Goal: Task Accomplishment & Management: Manage account settings

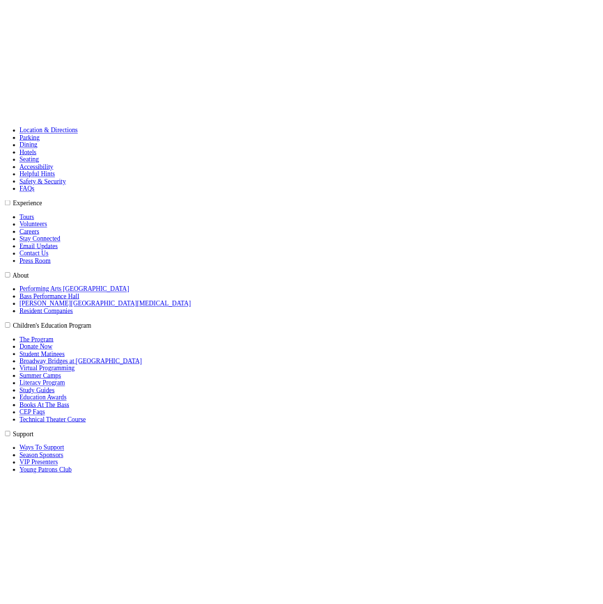
scroll to position [696, 0]
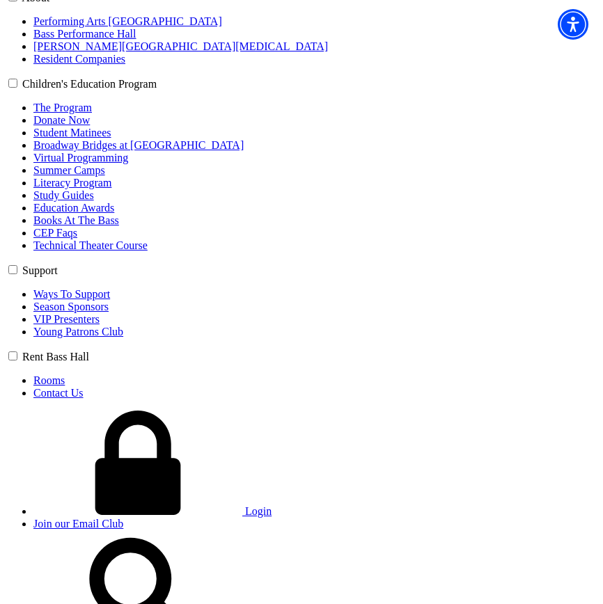
scroll to position [769, 0]
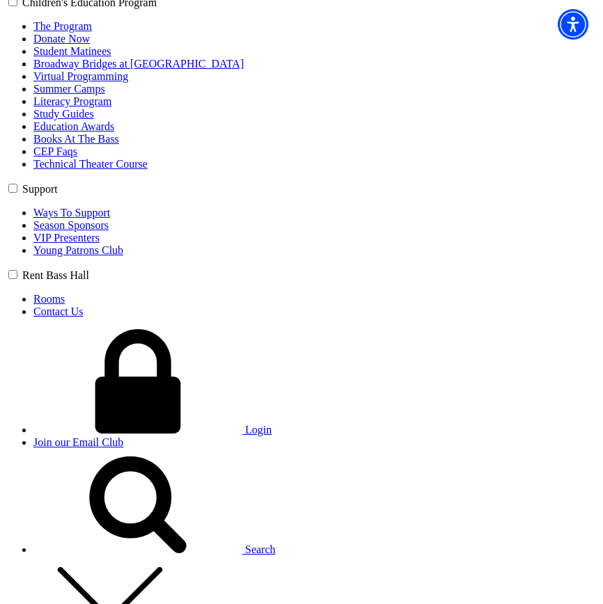
scroll to position [769, 0]
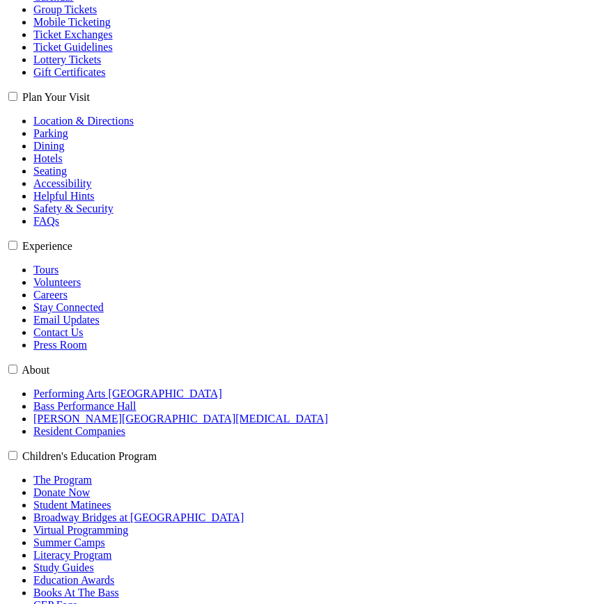
scroll to position [343, 0]
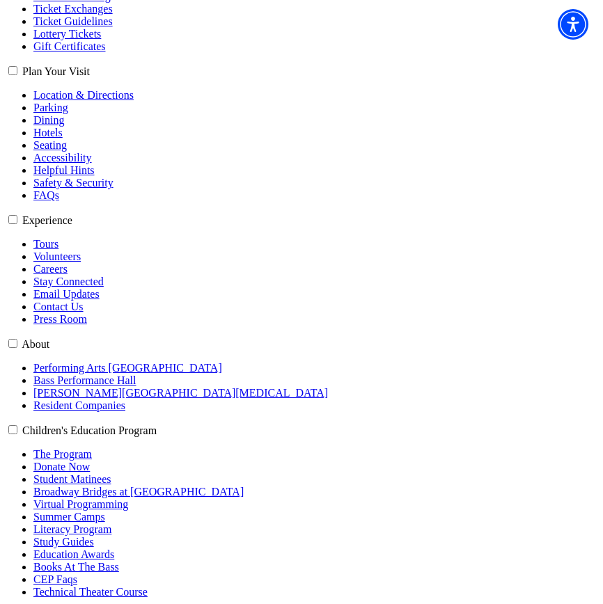
type input "[EMAIL_ADDRESS][DOMAIN_NAME]"
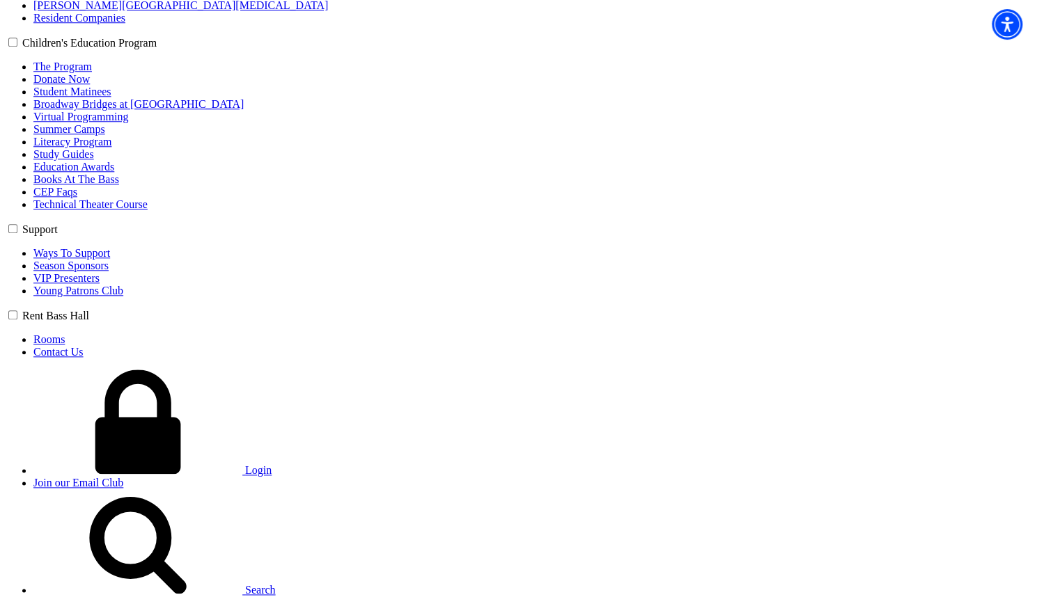
scroll to position [557, 0]
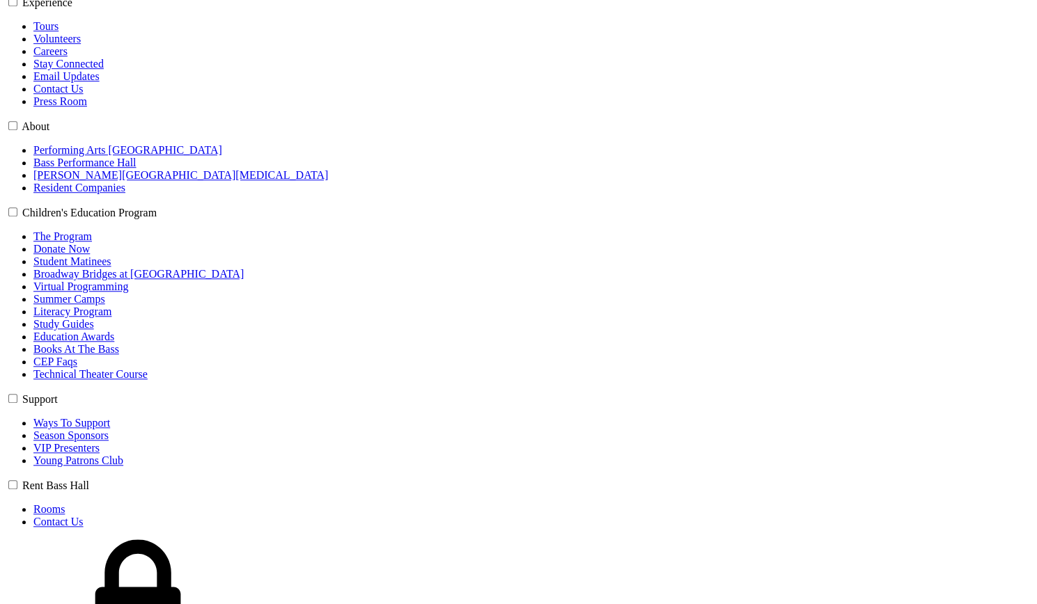
scroll to position [836, 0]
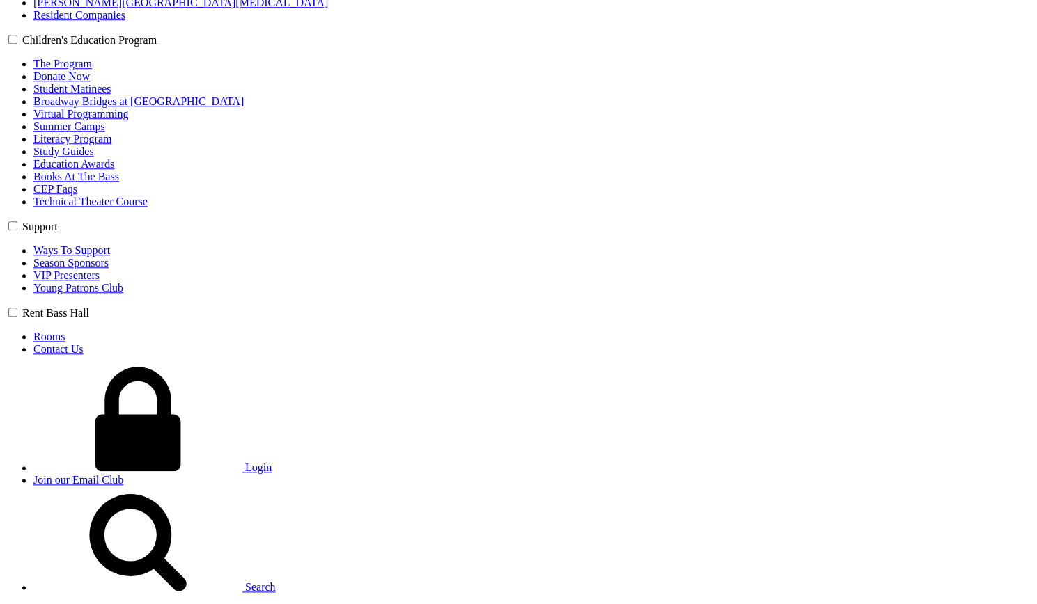
scroll to position [696, 0]
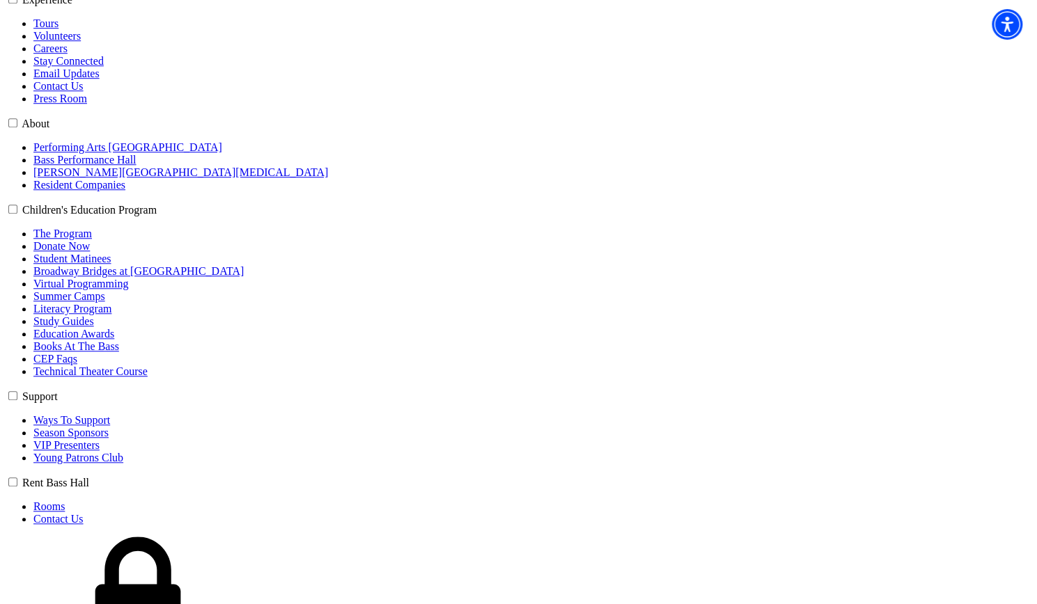
scroll to position [696, 0]
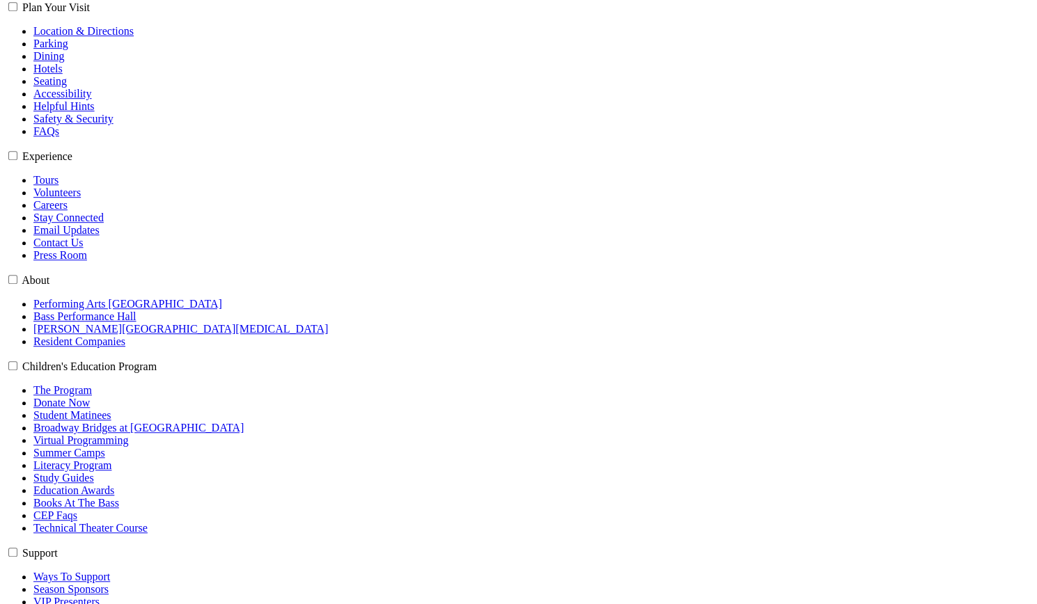
drag, startPoint x: 125, startPoint y: 170, endPoint x: 134, endPoint y: 180, distance: 13.4
type input "cptest1@jixaw.com"
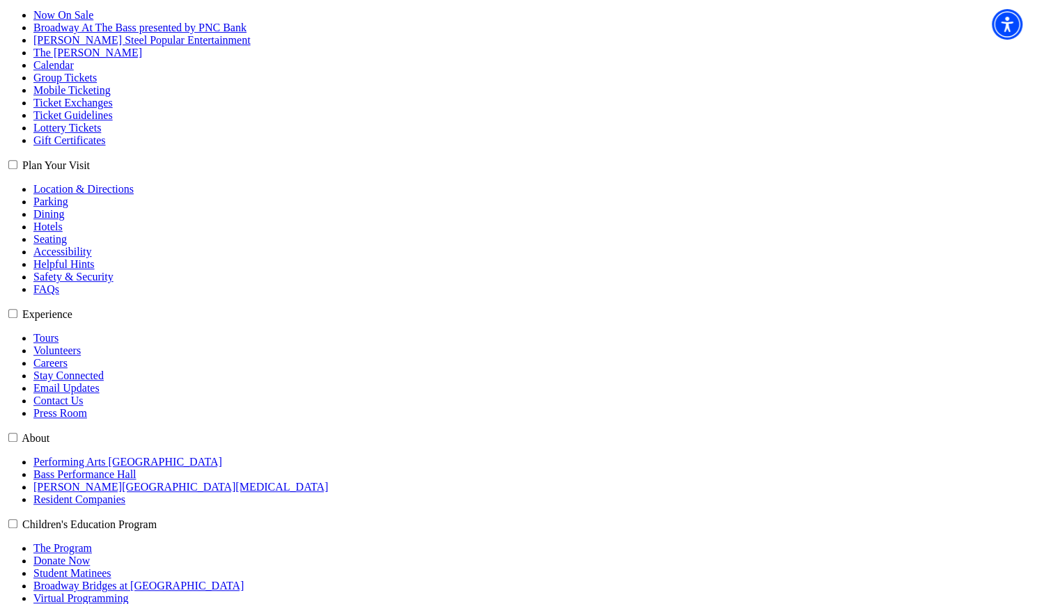
scroll to position [281, 0]
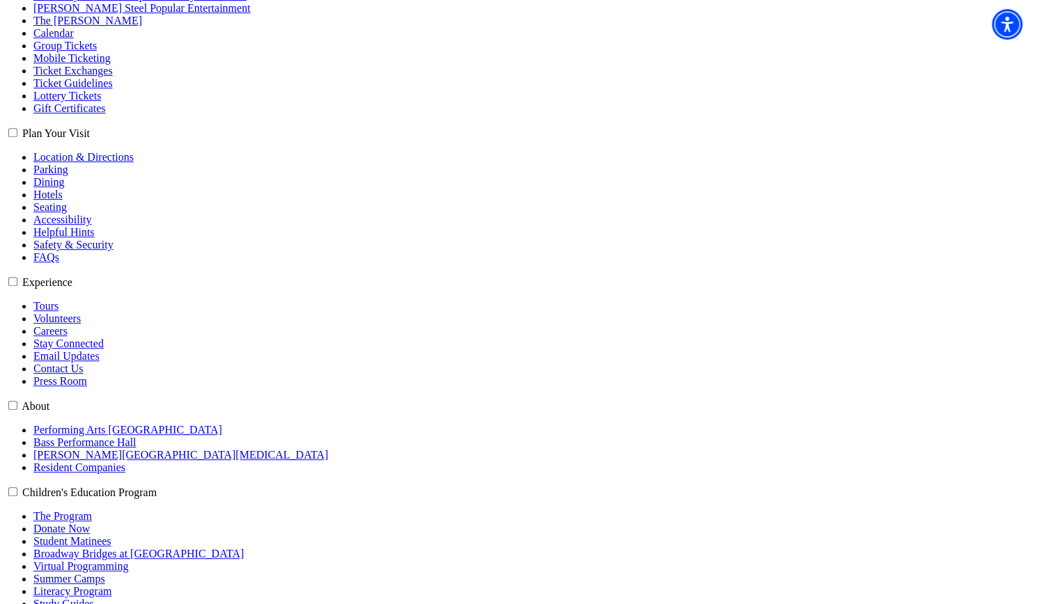
drag, startPoint x: 224, startPoint y: 306, endPoint x: 68, endPoint y: 311, distance: 156.0
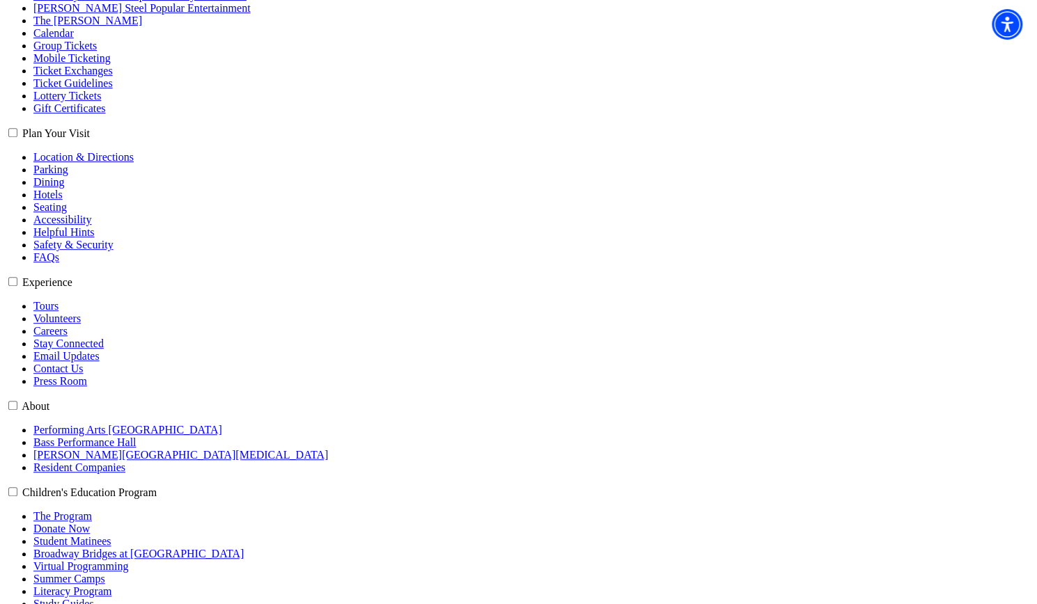
type input "[EMAIL_ADDRESS][DOMAIN_NAME]"
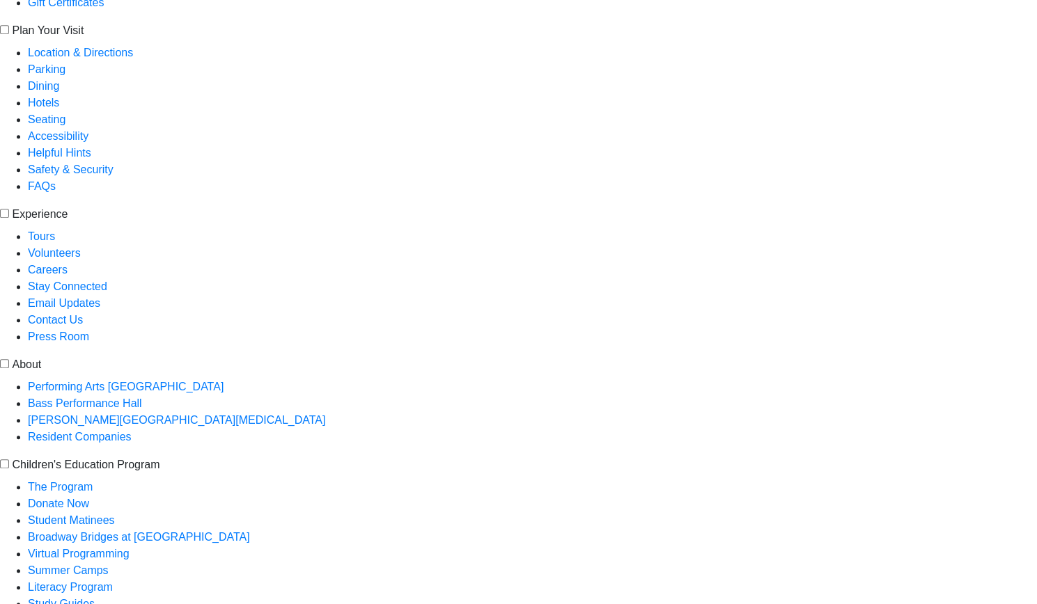
scroll to position [421, 0]
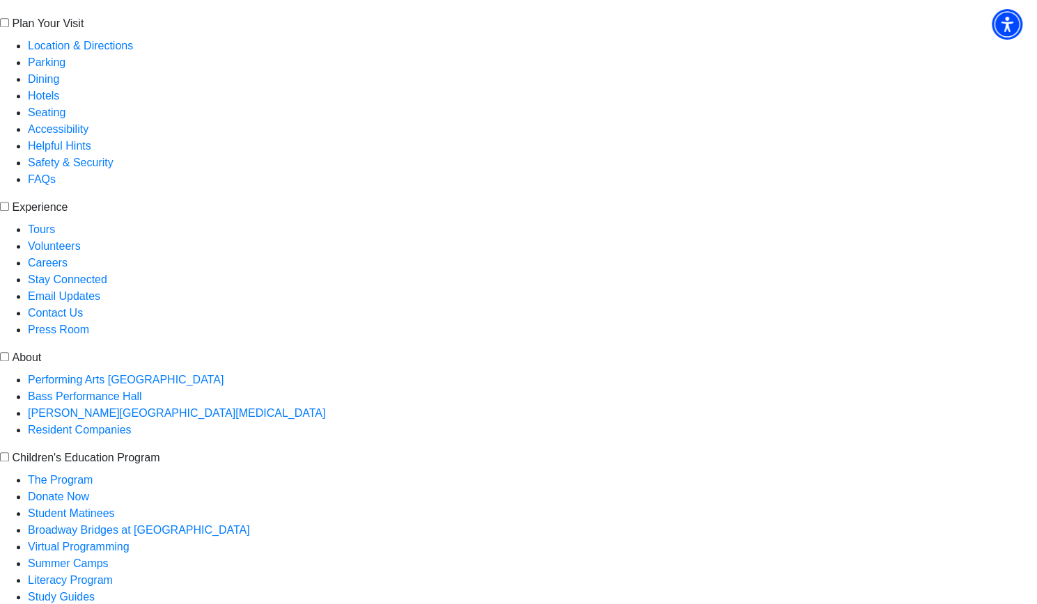
drag, startPoint x: 155, startPoint y: 230, endPoint x: 95, endPoint y: 228, distance: 59.9
type input "sm@jixaw.com"
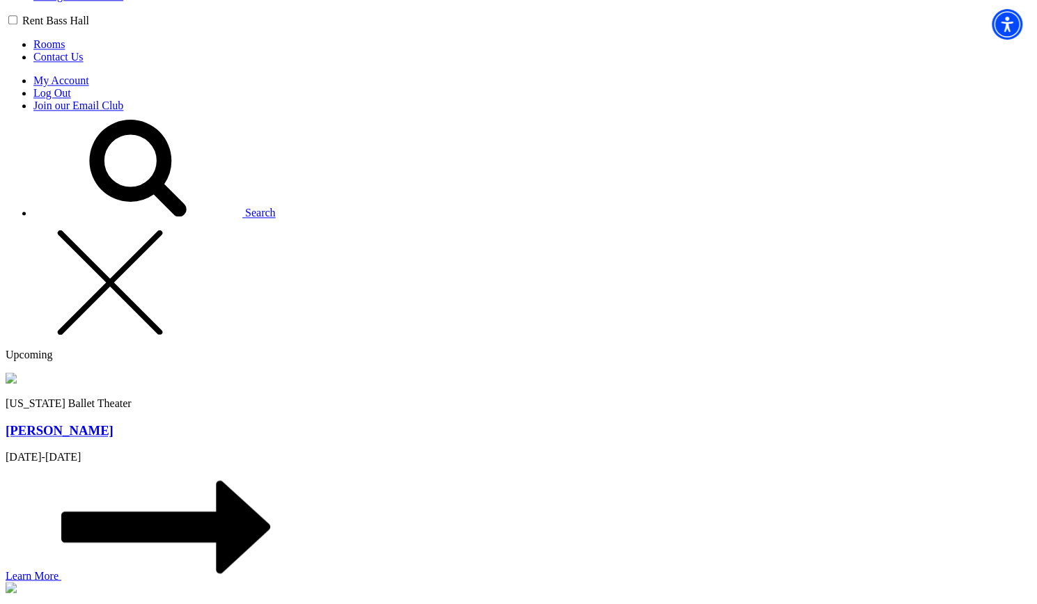
scroll to position [1044, 0]
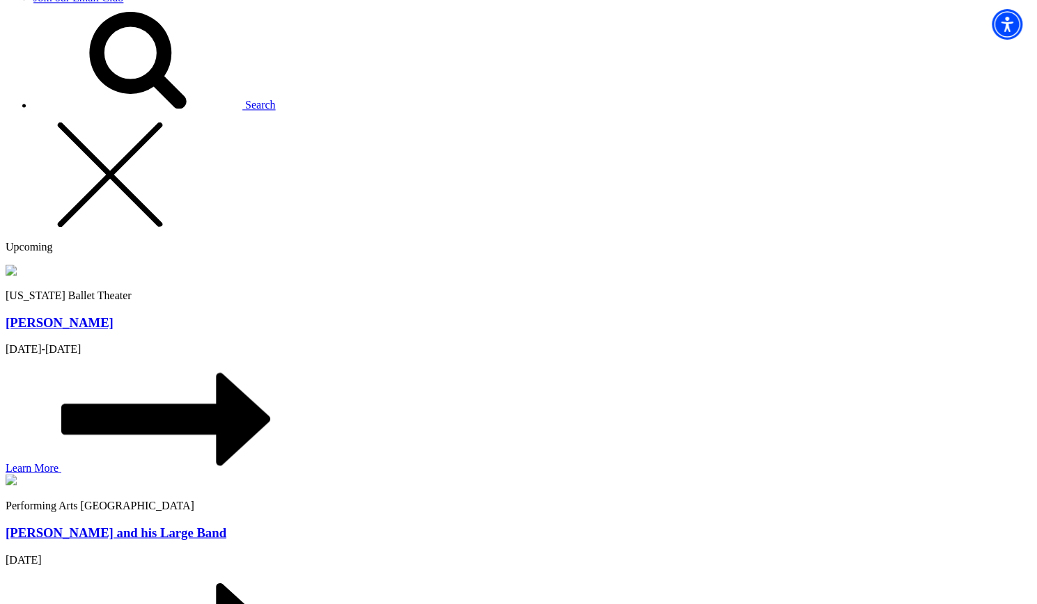
scroll to position [1323, 0]
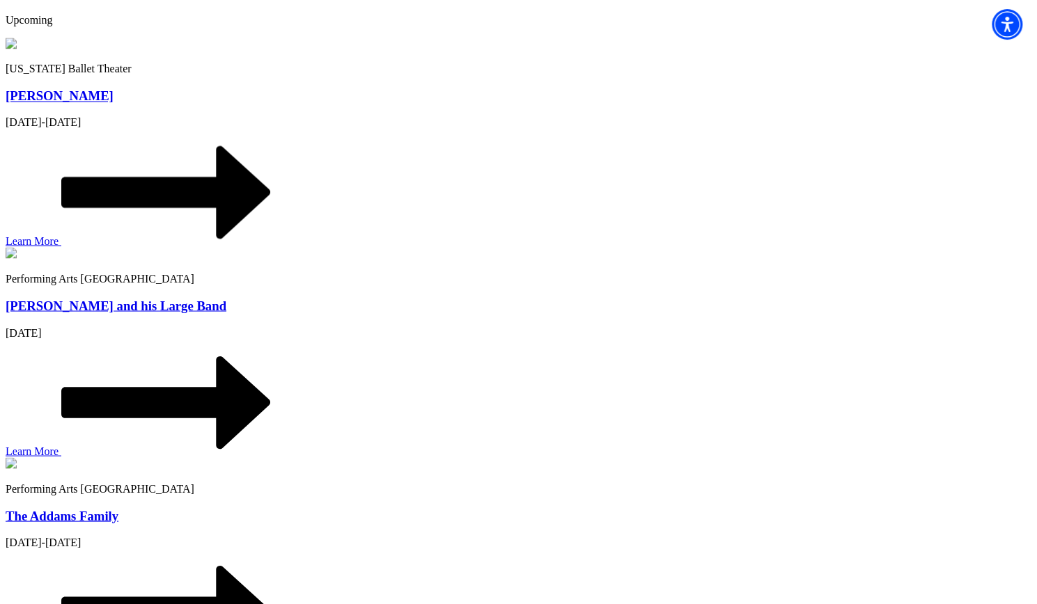
scroll to position [1393, 0]
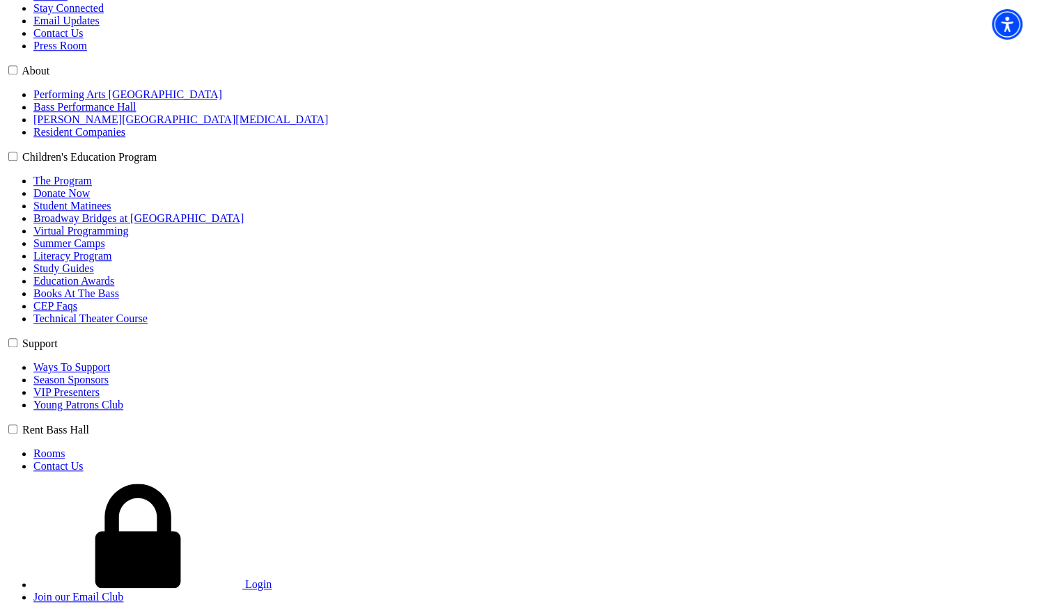
scroll to position [696, 0]
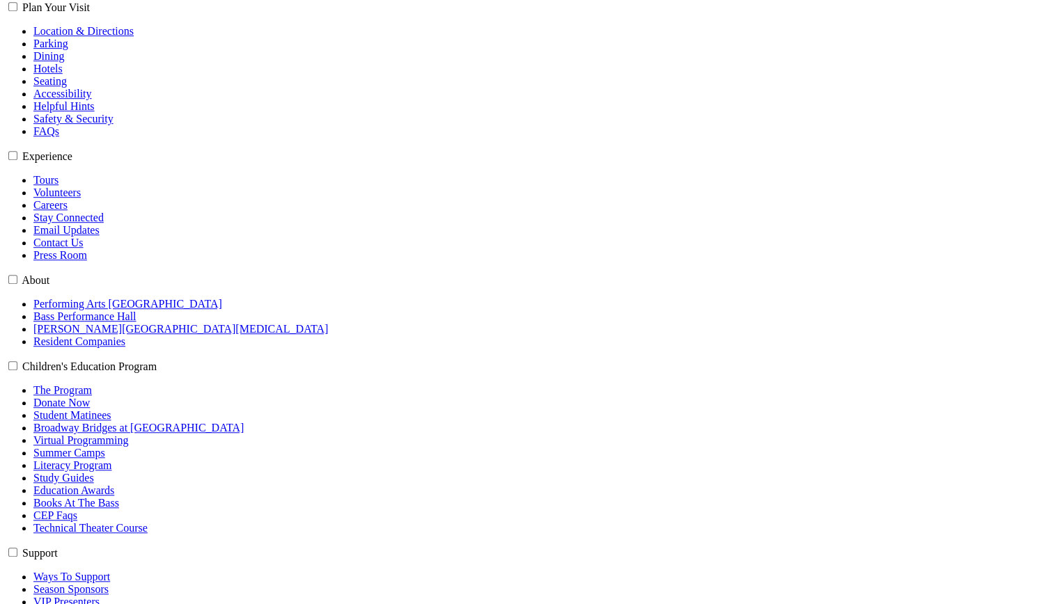
type input "[EMAIL_ADDRESS][DOMAIN_NAME]"
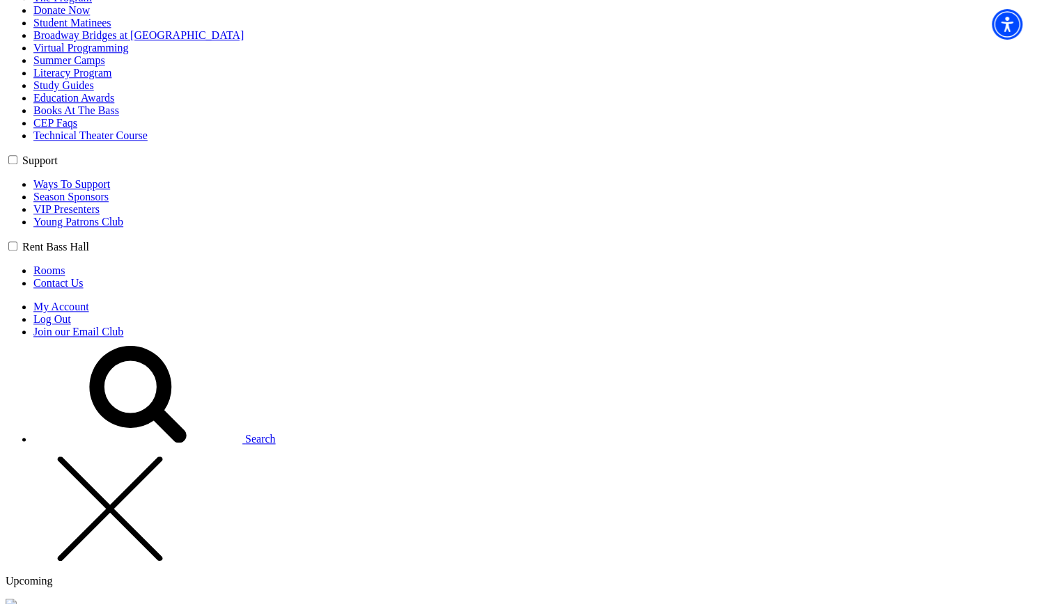
scroll to position [975, 0]
